Goal: Information Seeking & Learning: Find specific fact

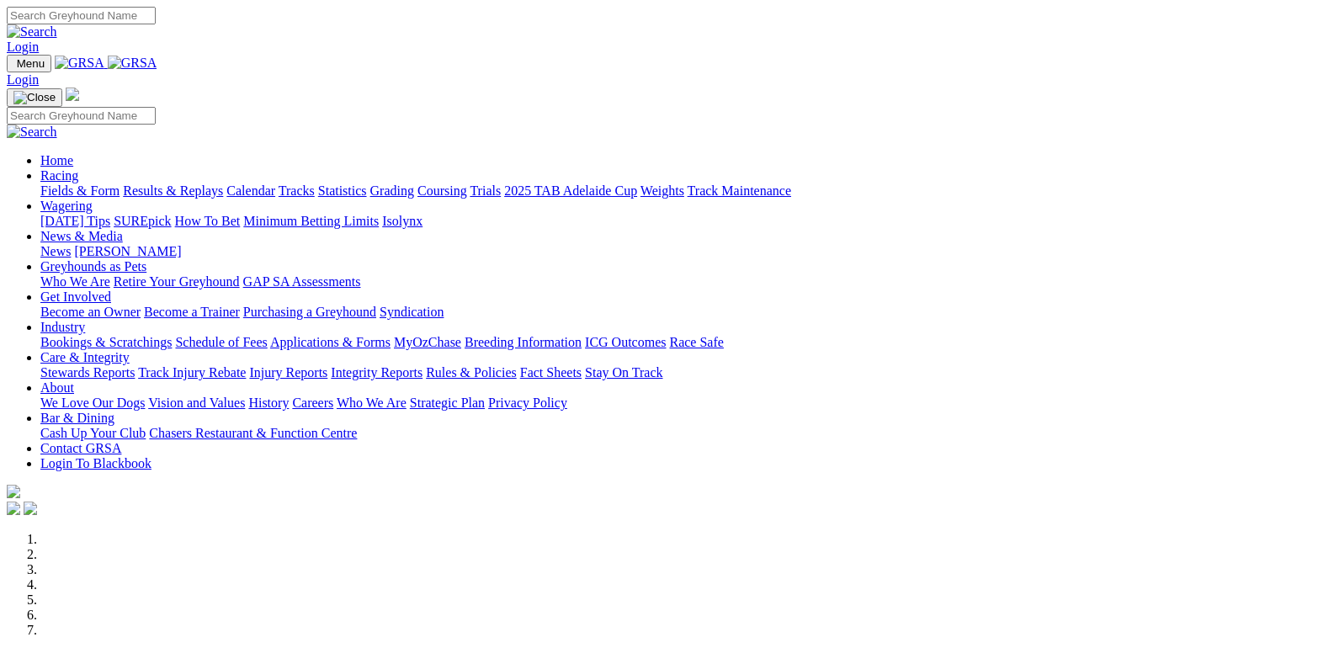
click at [78, 168] on link "Racing" at bounding box center [59, 175] width 38 height 14
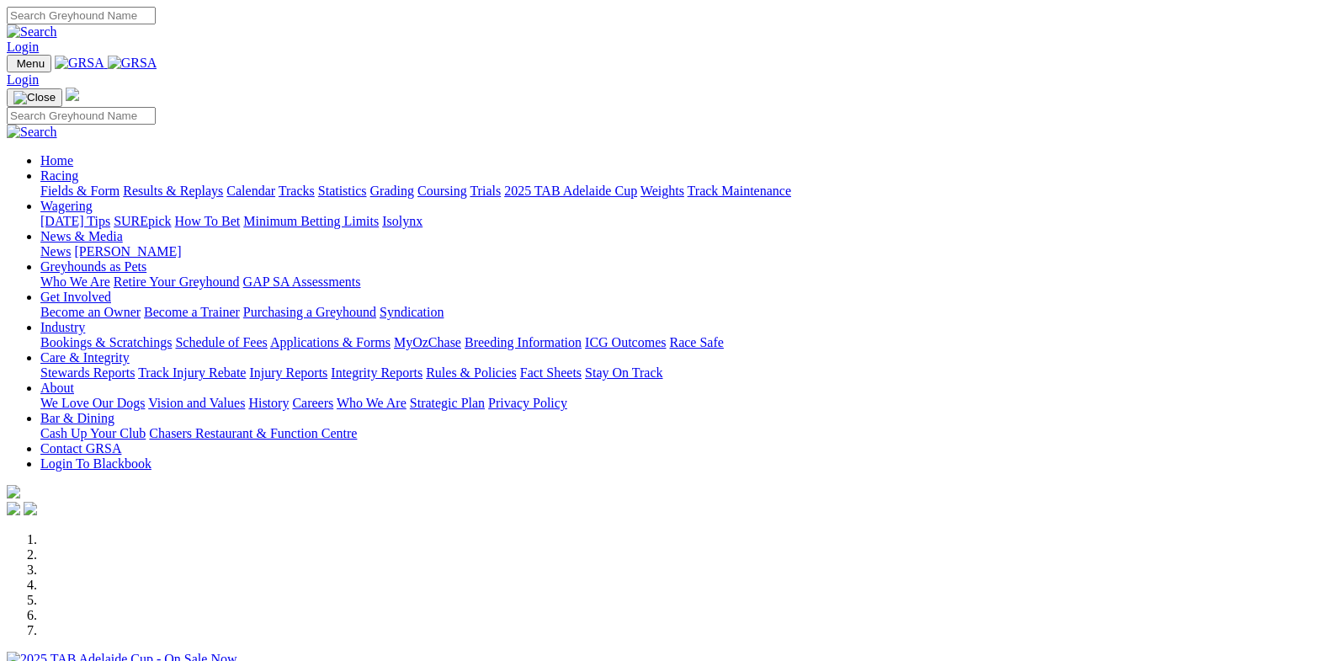
click at [78, 168] on link "Racing" at bounding box center [59, 175] width 38 height 14
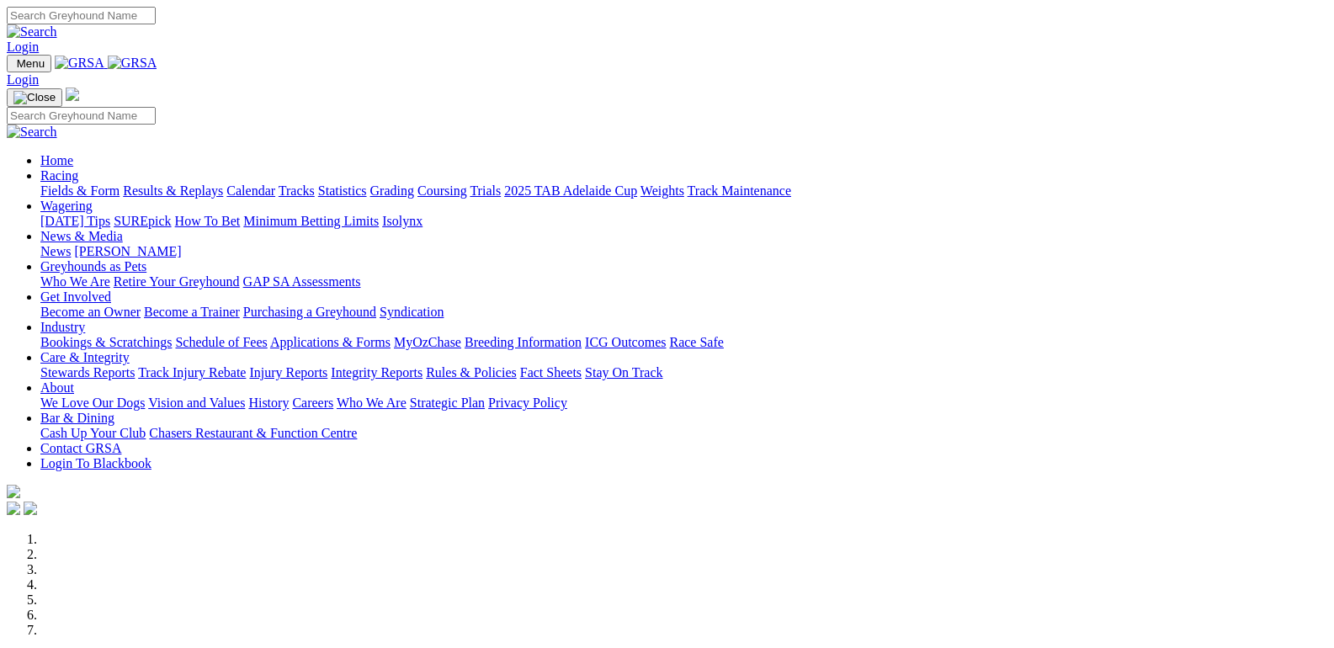
click at [52, 184] on link "Fields & Form" at bounding box center [79, 191] width 79 height 14
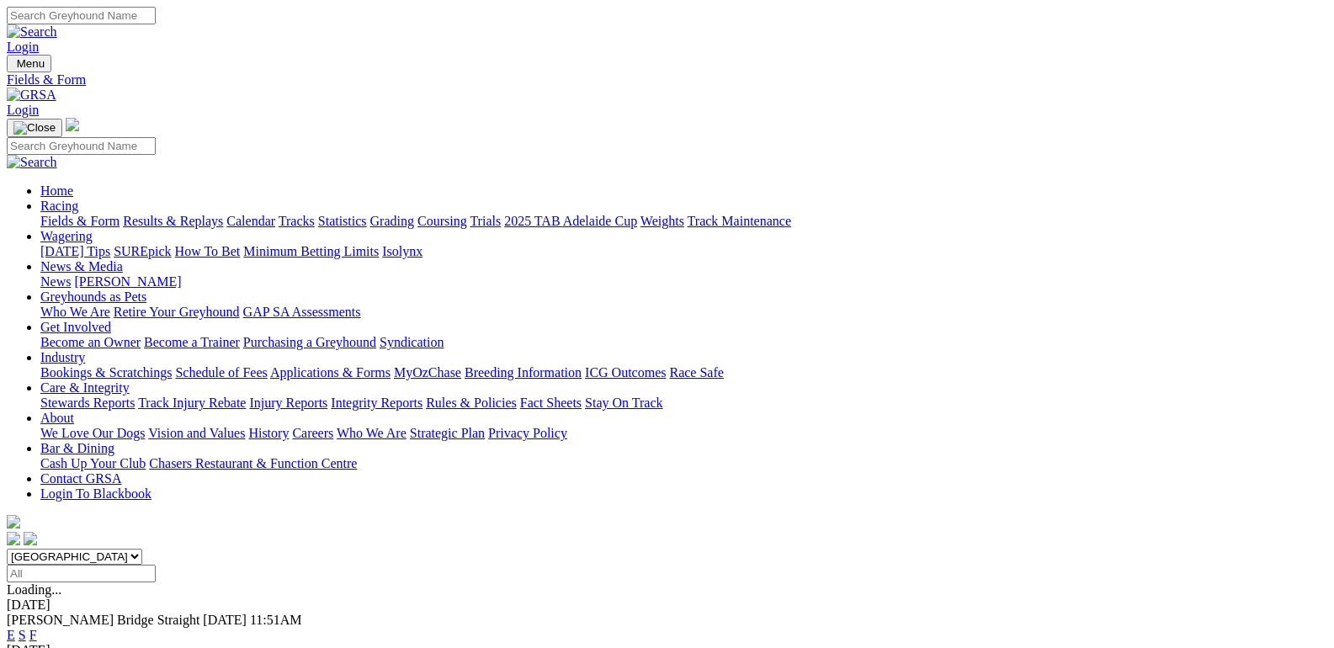
scroll to position [253, 0]
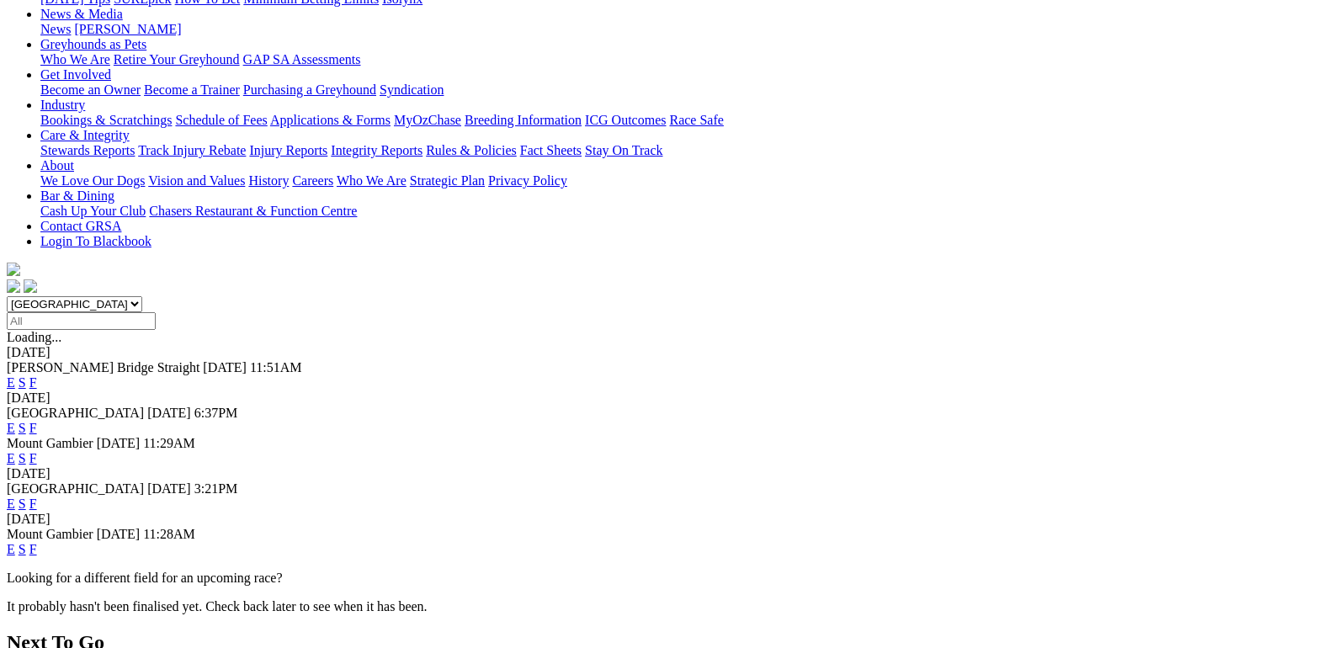
click at [37, 542] on link "F" at bounding box center [33, 549] width 8 height 14
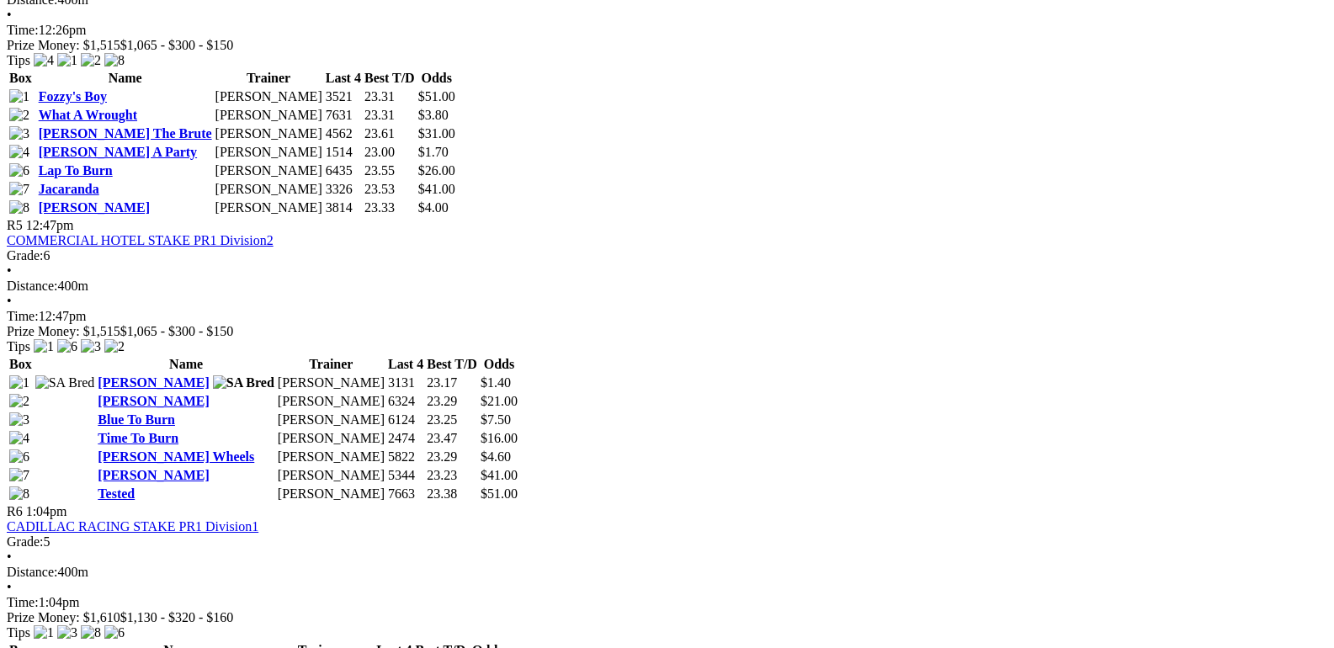
scroll to position [2021, 0]
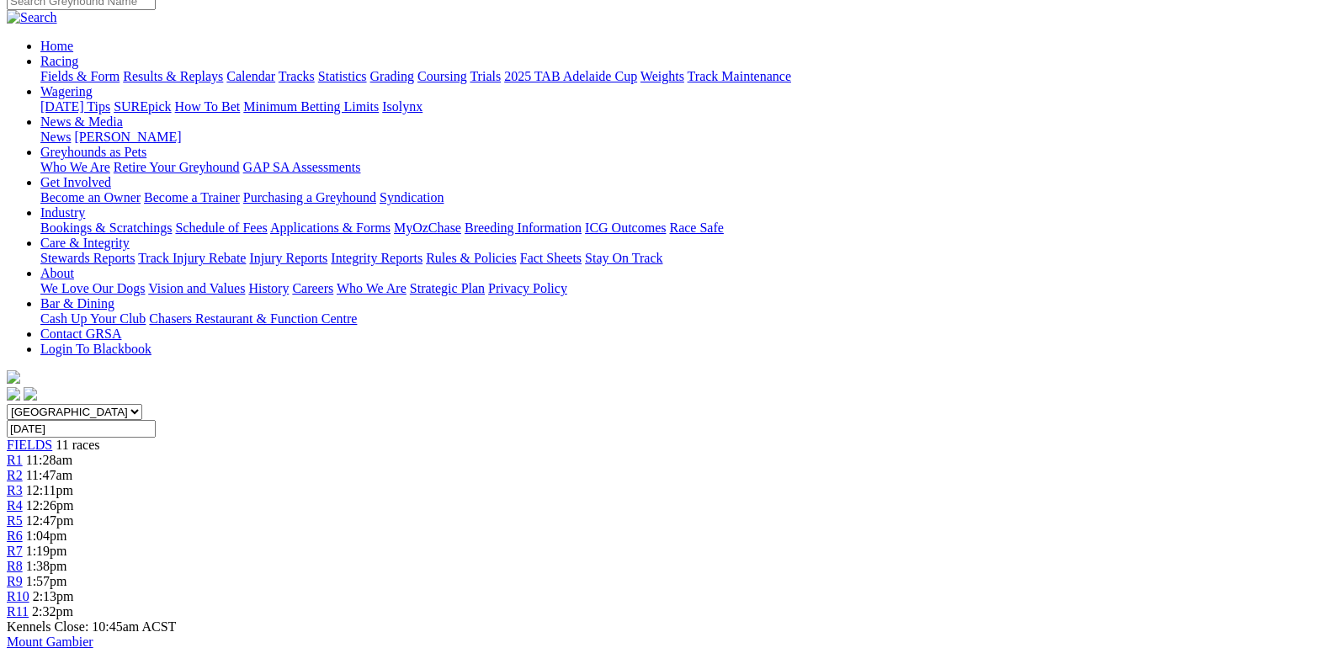
scroll to position [0, 0]
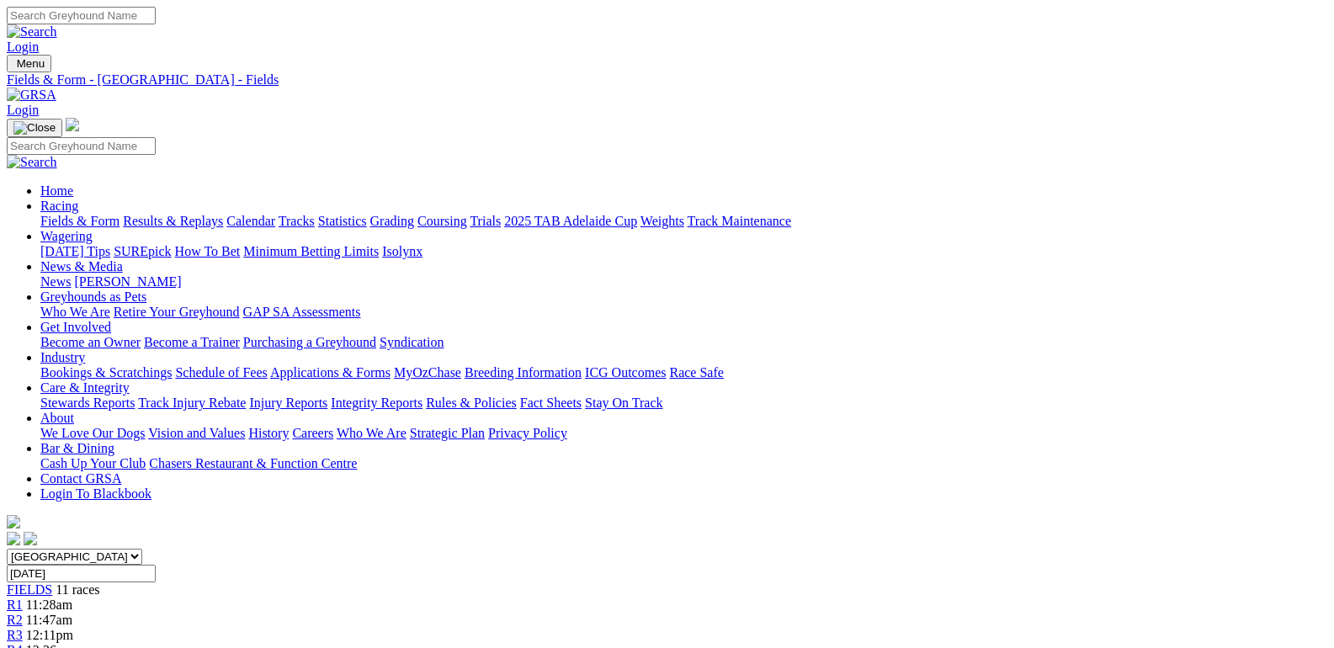
click at [156, 19] on input "Search" at bounding box center [81, 16] width 149 height 18
type input "minnies my mum"
click at [57, 24] on img at bounding box center [32, 31] width 51 height 15
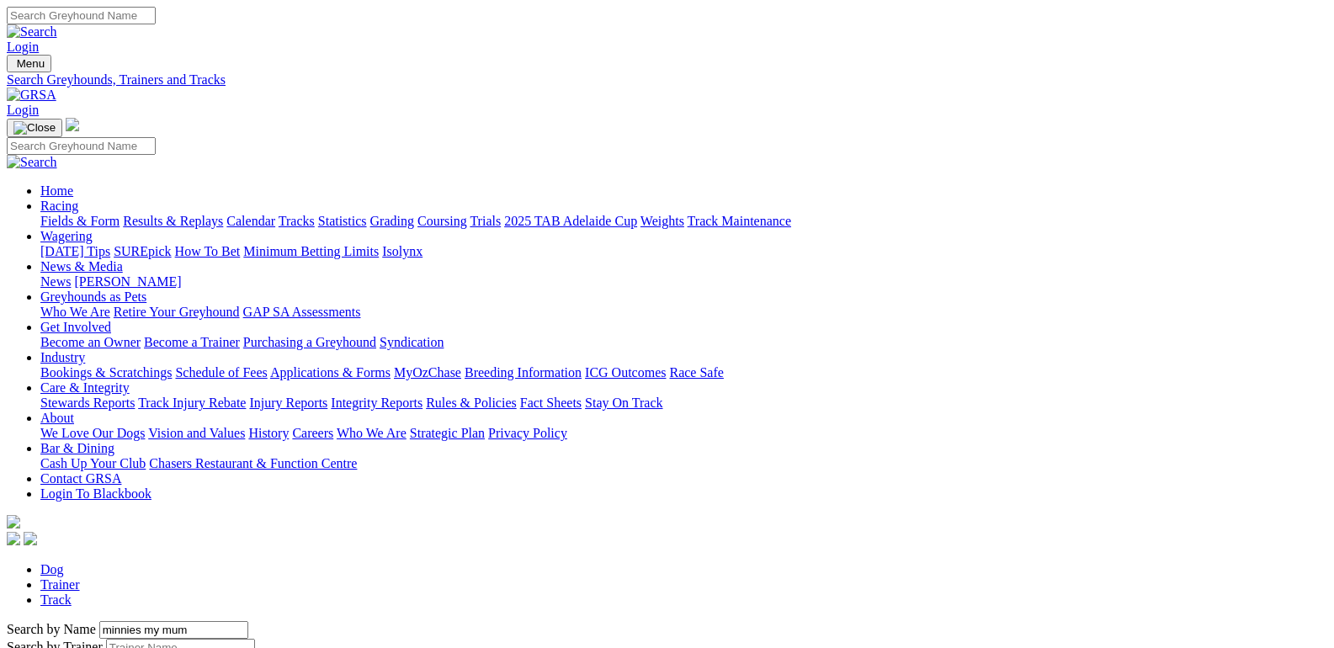
click at [80, 578] on link "Trainer" at bounding box center [60, 585] width 40 height 14
click at [56, 214] on link "Fields & Form" at bounding box center [79, 221] width 79 height 14
